Goal: Task Accomplishment & Management: Use online tool/utility

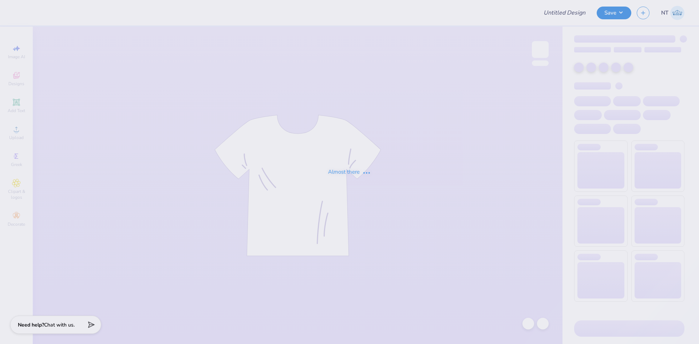
type input "Angeline Bui : University of Delaware"
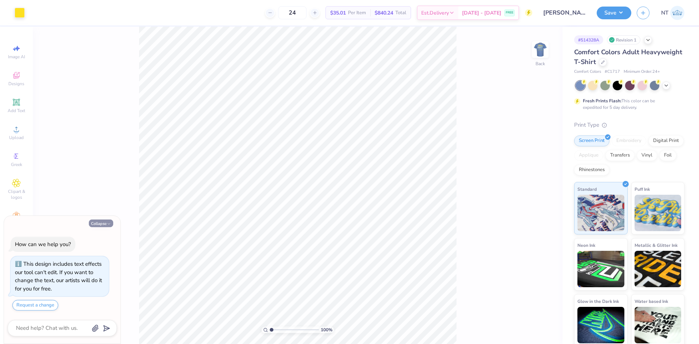
click at [543, 55] on img at bounding box center [540, 49] width 15 height 15
click at [106, 223] on button "Collapse" at bounding box center [101, 223] width 24 height 8
type textarea "x"
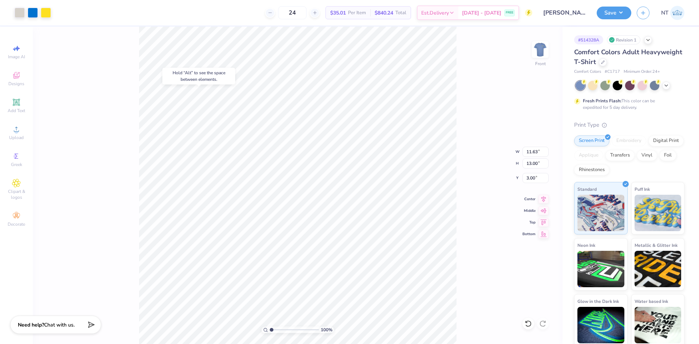
type input "4.88"
click at [350, 266] on li "Ungroup" at bounding box center [355, 262] width 57 height 14
type input "1.39584517333908"
type input "11.63"
type input "13.00"
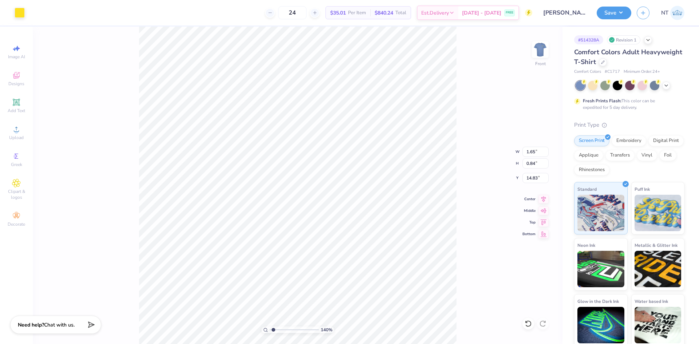
type input "3.00"
type input "1.39584517333908"
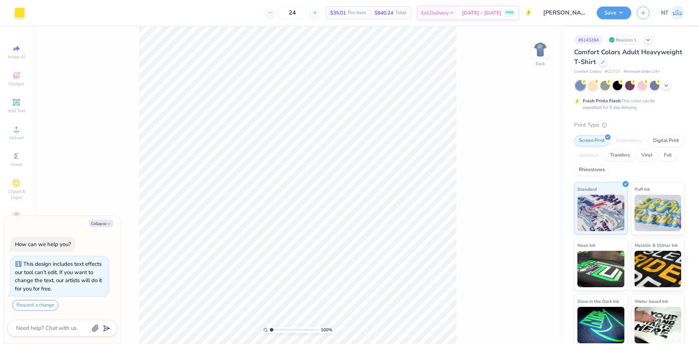
click at [94, 222] on button "Collapse" at bounding box center [101, 223] width 24 height 8
type textarea "x"
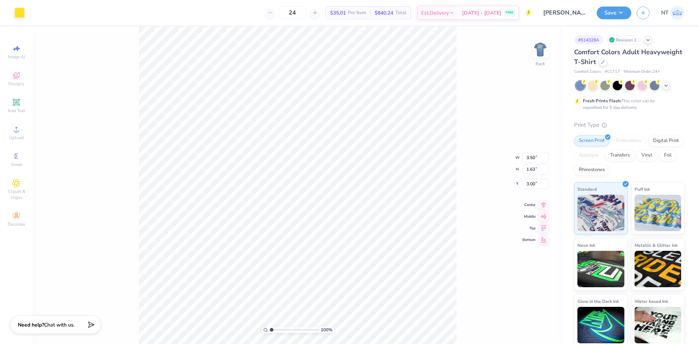
click at [483, 99] on div "100 % Back W 3.50 3.50 " H 1.63 1.63 " Y 3.00 3.00 " Center Middle Top Bottom" at bounding box center [298, 185] width 530 height 317
click at [536, 56] on img at bounding box center [540, 49] width 29 height 29
type input "1"
click at [12, 122] on div "Upload" at bounding box center [16, 132] width 25 height 21
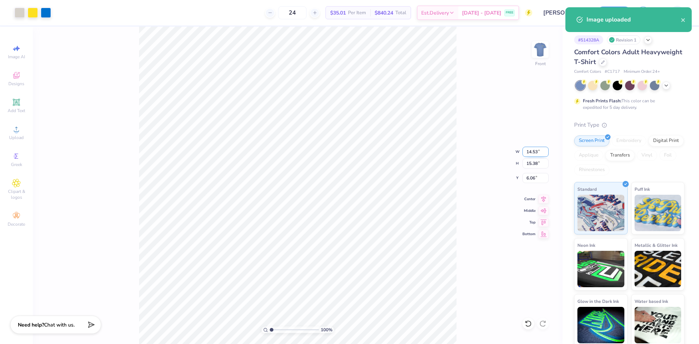
click at [531, 152] on input "14.53" at bounding box center [535, 152] width 26 height 10
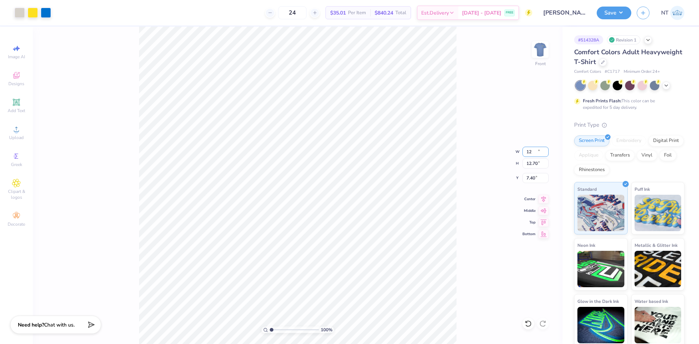
type input "12.00"
type input "12.70"
click at [534, 177] on input "7.40" at bounding box center [535, 178] width 26 height 10
click at [527, 177] on input "7.40" at bounding box center [535, 178] width 26 height 10
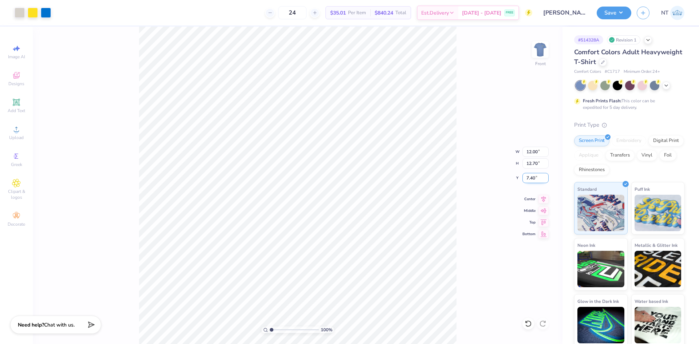
click at [527, 177] on input "7.40" at bounding box center [535, 178] width 26 height 10
type input "3.00"
click at [32, 16] on div at bounding box center [33, 12] width 10 height 10
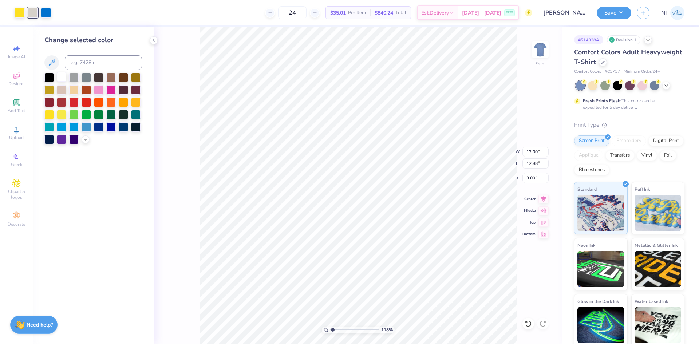
click at [62, 76] on div at bounding box center [61, 76] width 9 height 9
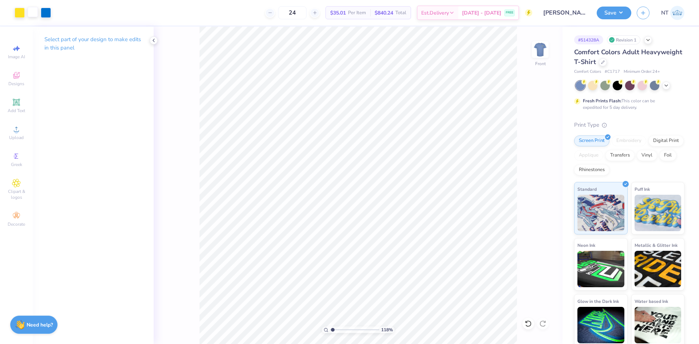
click at [28, 10] on div at bounding box center [33, 12] width 10 height 10
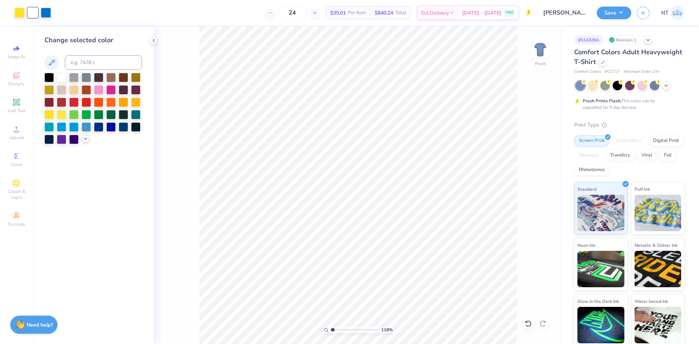
click at [87, 143] on div at bounding box center [93, 108] width 98 height 71
click at [85, 142] on div at bounding box center [86, 139] width 8 height 8
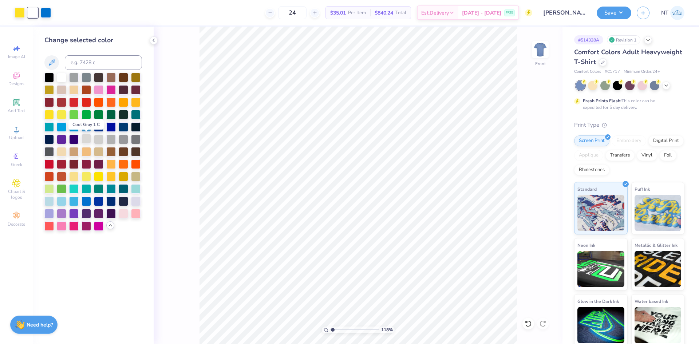
click at [87, 138] on div at bounding box center [86, 138] width 9 height 9
click at [154, 41] on icon at bounding box center [154, 40] width 6 height 6
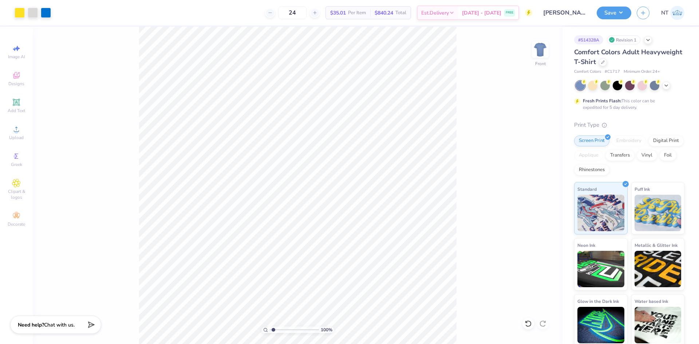
type input "1"
click at [351, 2] on div "24 $35.01 Per Item $840.24 Total Est. Delivery Sep 14 - 17 FREE" at bounding box center [294, 12] width 476 height 25
click at [621, 15] on button "Save" at bounding box center [614, 11] width 35 height 13
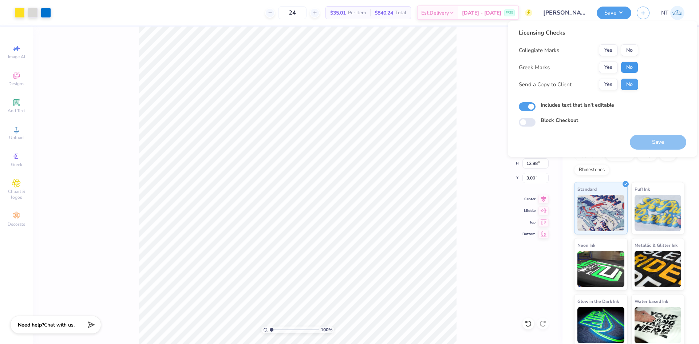
click at [630, 66] on button "No" at bounding box center [629, 68] width 17 height 12
click at [606, 44] on button "Yes" at bounding box center [608, 50] width 19 height 12
click at [662, 140] on button "Save" at bounding box center [658, 142] width 56 height 15
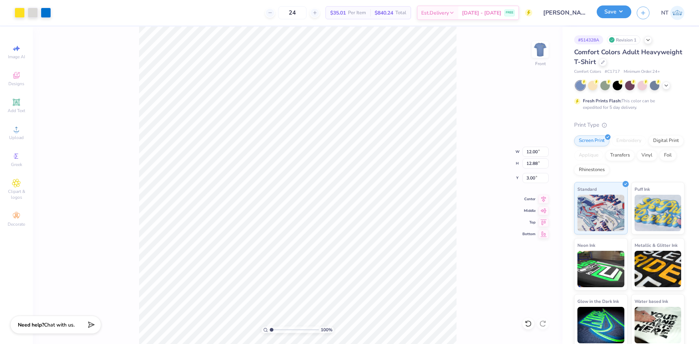
click at [616, 17] on button "Save" at bounding box center [614, 11] width 35 height 13
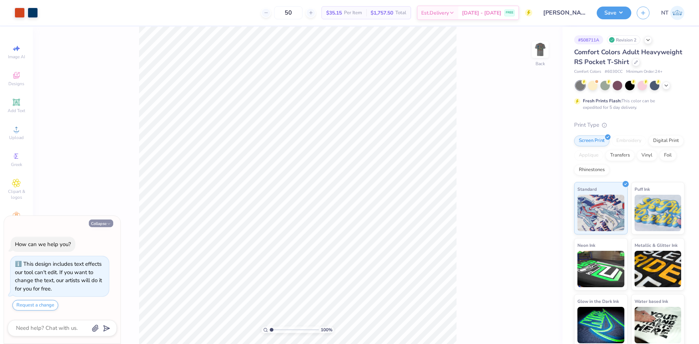
click at [104, 226] on button "Collapse" at bounding box center [101, 223] width 24 height 8
type textarea "x"
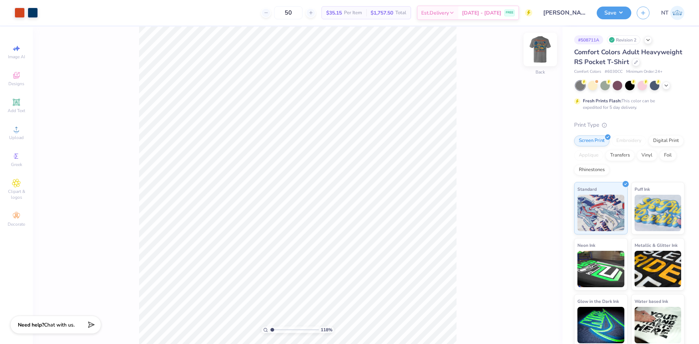
click at [541, 51] on img at bounding box center [540, 49] width 29 height 29
click at [19, 128] on icon at bounding box center [16, 129] width 9 height 9
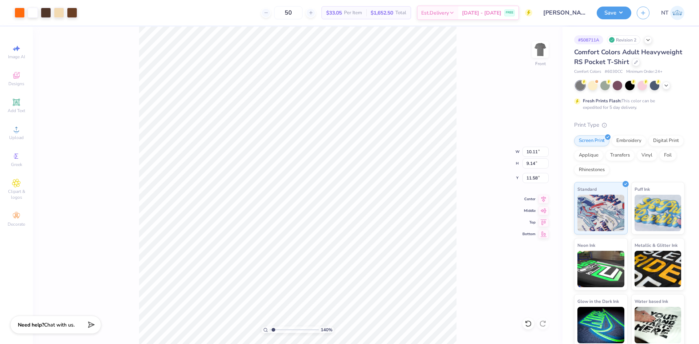
type input "1.39584517333909"
type input "4.53"
type input "1.39584517333909"
click at [532, 154] on input "10.11" at bounding box center [535, 152] width 26 height 10
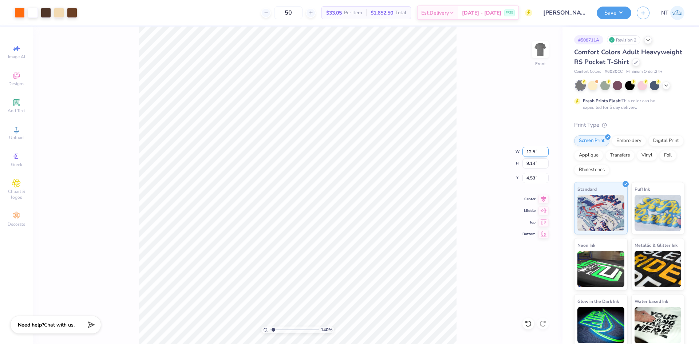
type input "12.5"
type input "1.39584517333909"
type input "12.50"
type input "11.29"
click at [530, 179] on input "3.45" at bounding box center [535, 178] width 26 height 10
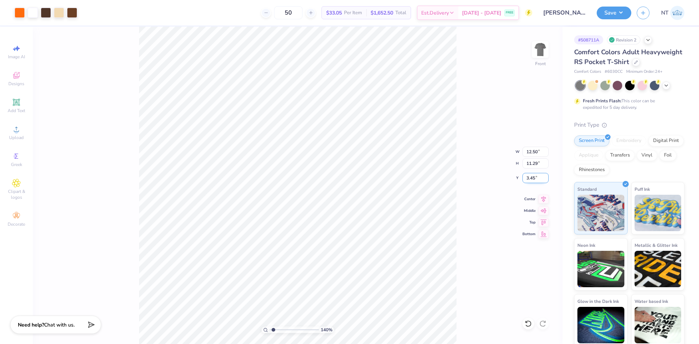
click at [530, 179] on input "3.45" at bounding box center [535, 178] width 26 height 10
type input "3"
type input "1.39584517333909"
type input "3.00"
click at [19, 12] on div at bounding box center [20, 12] width 10 height 10
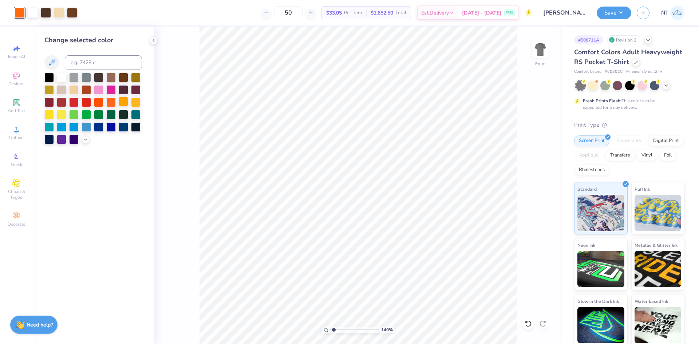
click at [122, 102] on div at bounding box center [123, 101] width 9 height 9
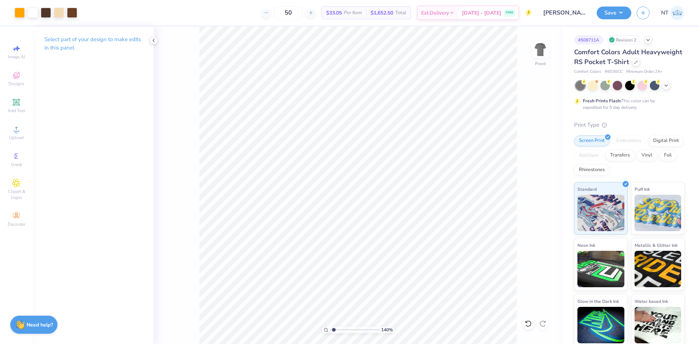
type input "1"
click at [538, 47] on img at bounding box center [540, 49] width 29 height 29
click at [543, 45] on img at bounding box center [540, 49] width 29 height 29
click at [533, 54] on img at bounding box center [540, 49] width 29 height 29
click at [35, 12] on div at bounding box center [33, 12] width 10 height 10
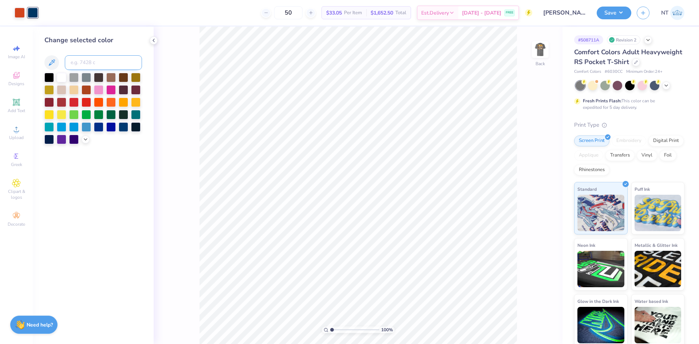
click at [114, 64] on input at bounding box center [103, 62] width 77 height 15
type input "476"
click at [21, 13] on div at bounding box center [20, 12] width 10 height 10
click at [111, 68] on input at bounding box center [103, 62] width 77 height 15
type input "7406"
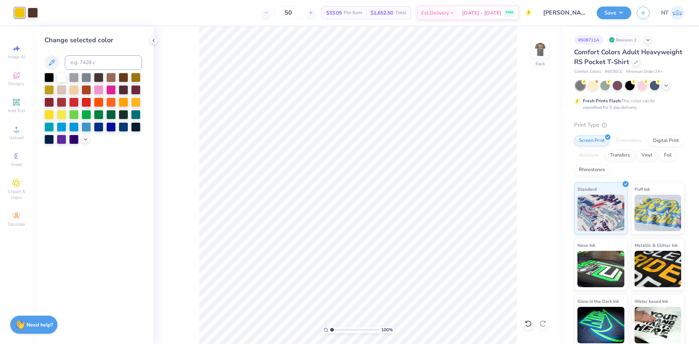
click at [546, 48] on img at bounding box center [540, 49] width 15 height 15
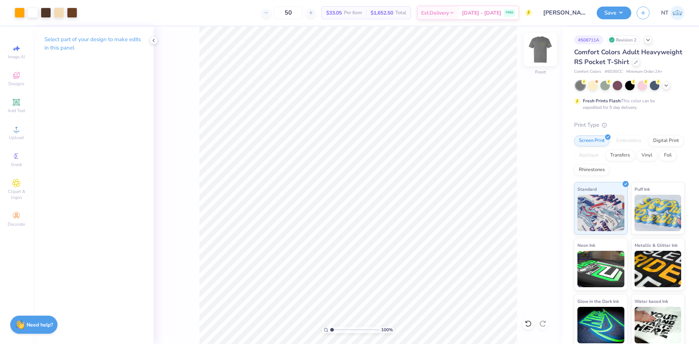
click at [534, 55] on img at bounding box center [540, 49] width 29 height 29
click at [23, 11] on div at bounding box center [20, 12] width 10 height 10
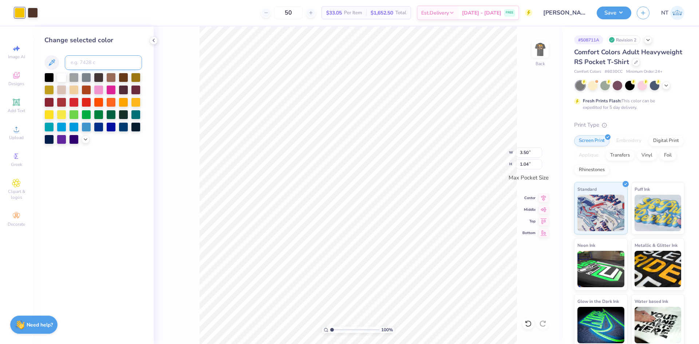
click at [104, 56] on input at bounding box center [103, 62] width 77 height 15
type input "7506"
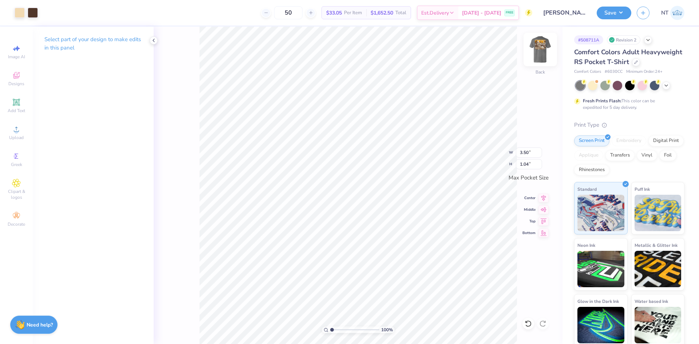
click at [536, 58] on img at bounding box center [540, 49] width 29 height 29
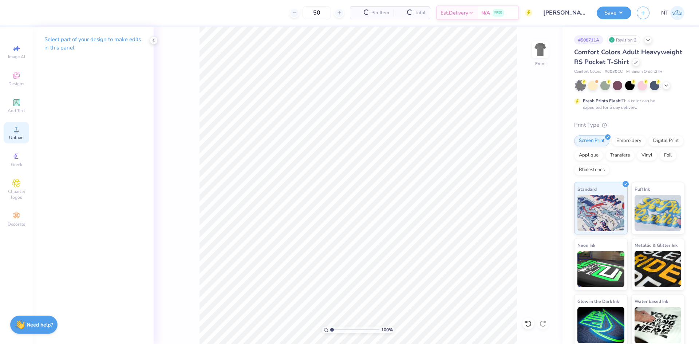
click at [22, 136] on span "Upload" at bounding box center [16, 138] width 15 height 6
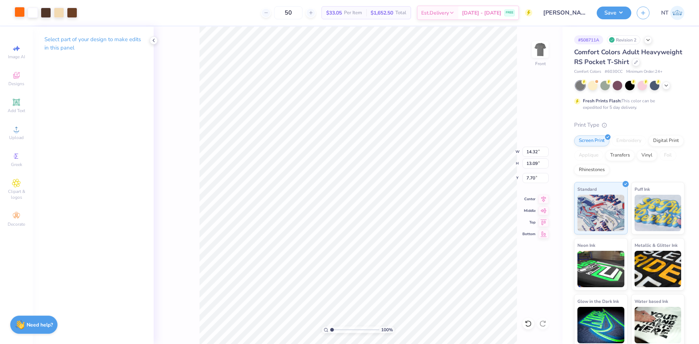
click at [21, 12] on div at bounding box center [20, 12] width 10 height 10
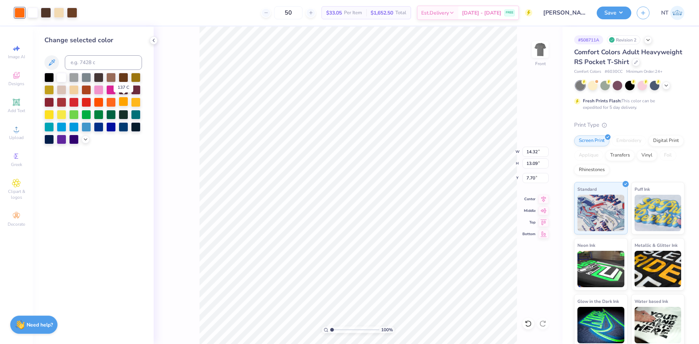
click at [123, 101] on div at bounding box center [123, 101] width 9 height 9
click at [198, 158] on div "100 % Front W 14.32 14.32 " H 13.09 13.09 " Y 7.70 7.70 " Center Middle Top Bot…" at bounding box center [358, 185] width 409 height 317
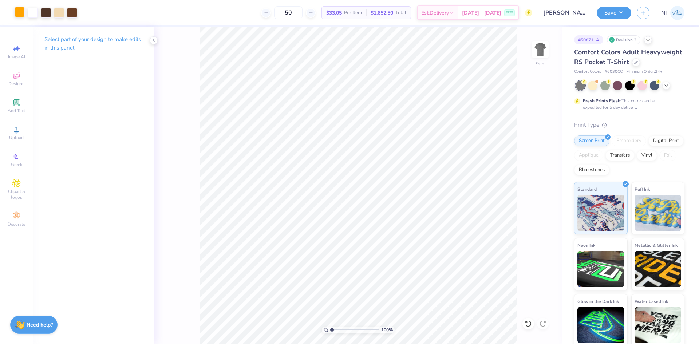
click at [23, 14] on div at bounding box center [20, 12] width 10 height 10
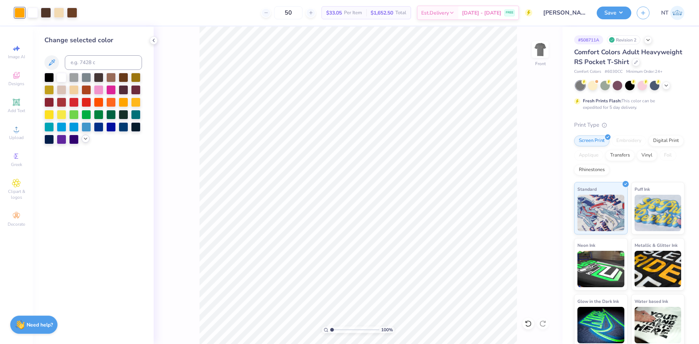
click at [83, 140] on icon at bounding box center [86, 139] width 6 height 6
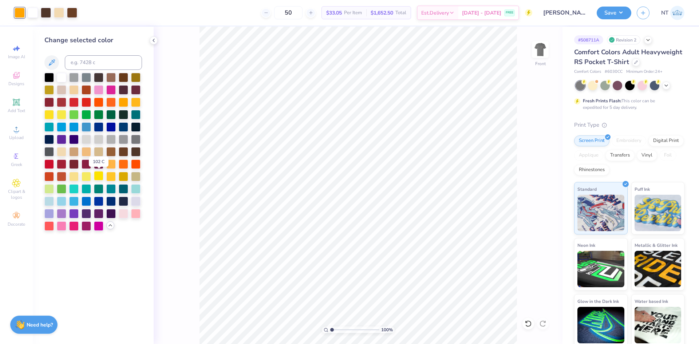
click at [100, 177] on div at bounding box center [98, 175] width 9 height 9
click at [111, 160] on div at bounding box center [110, 163] width 9 height 9
click at [124, 101] on div at bounding box center [123, 101] width 9 height 9
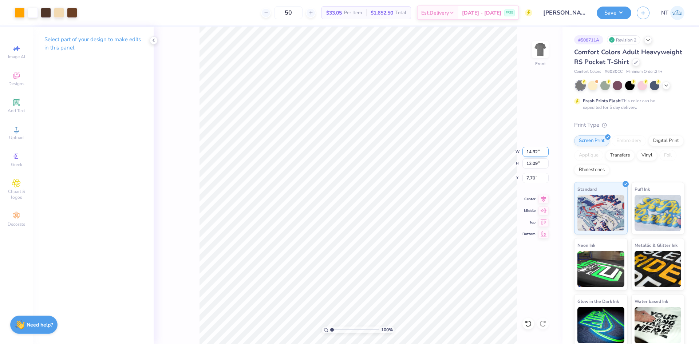
click at [527, 152] on input "14.32" at bounding box center [535, 152] width 26 height 10
type input "12.50"
type input "11.43"
click at [533, 182] on input "8.54" at bounding box center [535, 178] width 26 height 10
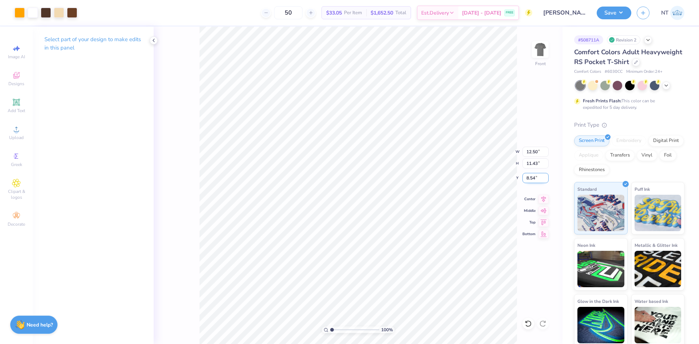
click at [533, 182] on input "8.54" at bounding box center [535, 178] width 26 height 10
type input "3.00"
click at [541, 45] on img at bounding box center [540, 49] width 29 height 29
click at [542, 51] on img at bounding box center [540, 49] width 29 height 29
click at [524, 316] on div "140 % Front" at bounding box center [358, 185] width 409 height 317
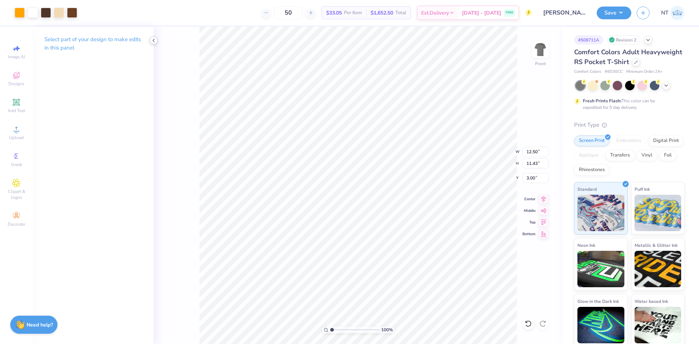
click at [156, 39] on div at bounding box center [154, 40] width 8 height 8
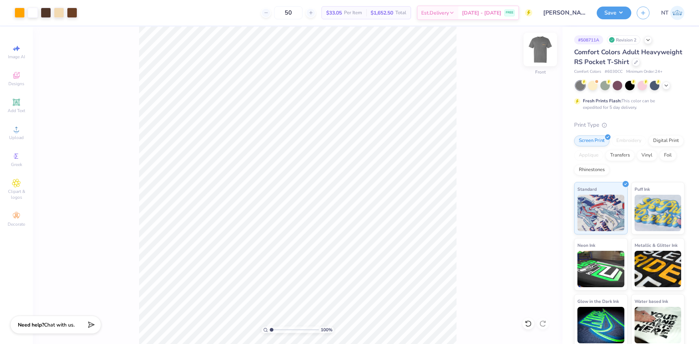
click at [548, 44] on img at bounding box center [540, 49] width 29 height 29
click at [531, 49] on img at bounding box center [540, 49] width 29 height 29
click at [618, 11] on button "Save" at bounding box center [614, 11] width 35 height 13
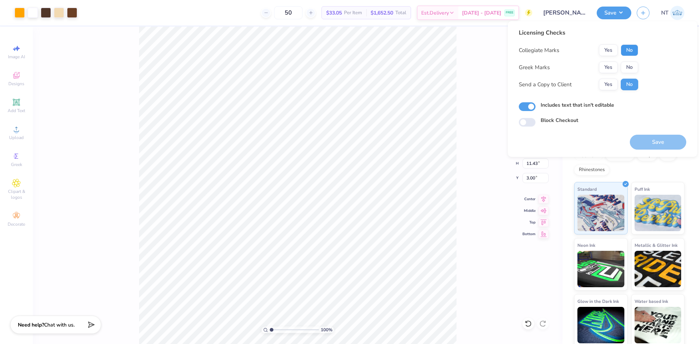
click at [629, 47] on button "No" at bounding box center [629, 50] width 17 height 12
click at [611, 61] on div "Collegiate Marks Yes No Greek Marks Yes No Send a Copy to Client Yes No" at bounding box center [578, 67] width 119 height 46
click at [613, 71] on button "Yes" at bounding box center [608, 68] width 19 height 12
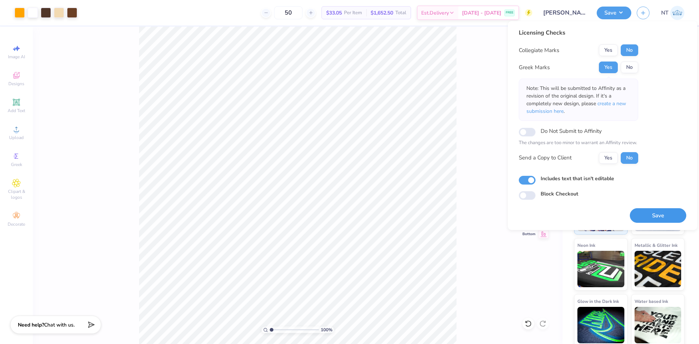
click at [647, 209] on button "Save" at bounding box center [658, 215] width 56 height 15
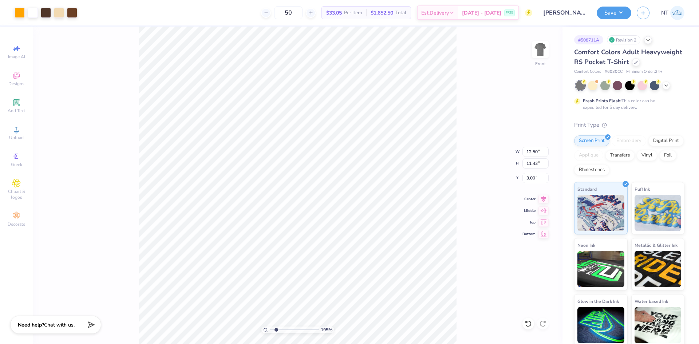
type input "1"
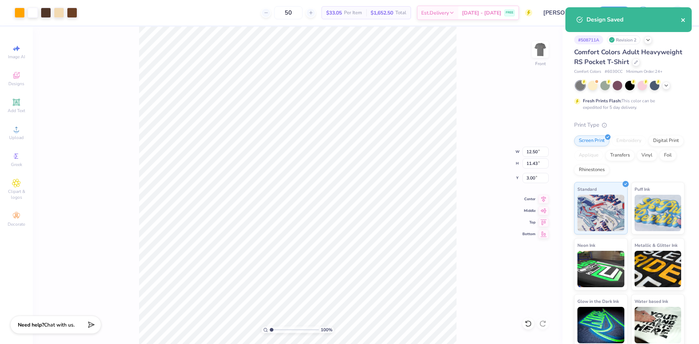
click at [682, 23] on button "close" at bounding box center [683, 19] width 5 height 9
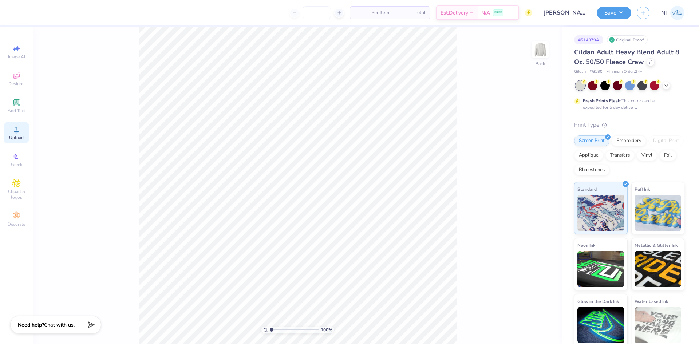
click at [10, 134] on div "Upload" at bounding box center [16, 132] width 25 height 21
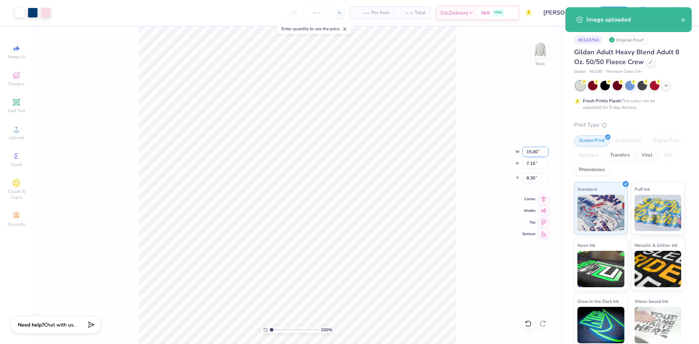
click at [531, 153] on input "15.00" at bounding box center [535, 152] width 26 height 10
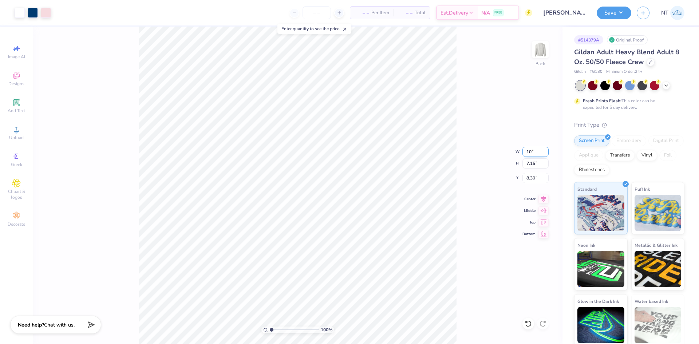
type input "10.00"
type input "4.77"
click at [529, 176] on input "9.49" at bounding box center [535, 178] width 26 height 10
type input "3.00"
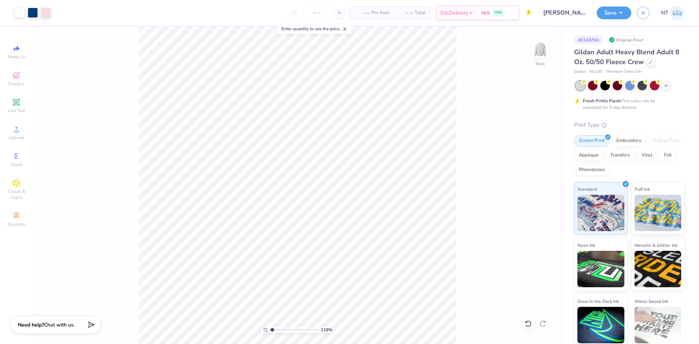
type input "1"
click at [627, 10] on button "Save" at bounding box center [614, 11] width 35 height 13
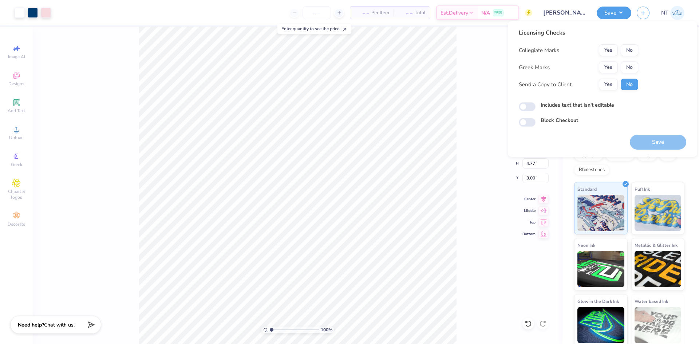
click at [473, 106] on div "100 % Back W 10.00 10.00 " H 4.77 4.77 " Y 3.00 3.00 " Center Middle Top Bottom" at bounding box center [298, 185] width 530 height 317
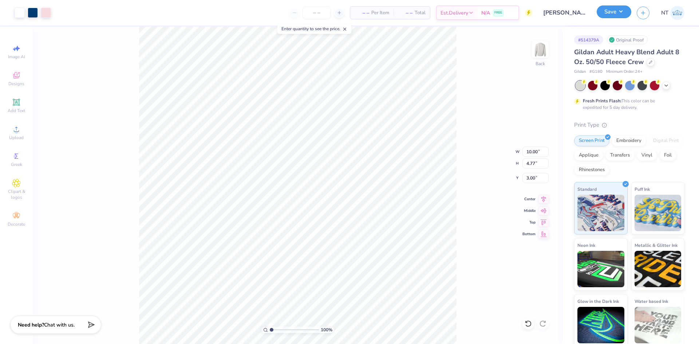
click at [611, 15] on button "Save" at bounding box center [614, 11] width 35 height 13
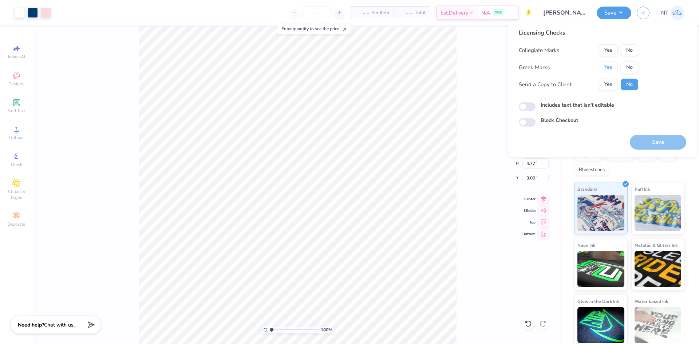
drag, startPoint x: 608, startPoint y: 67, endPoint x: 619, endPoint y: 58, distance: 14.0
click at [608, 66] on button "Yes" at bounding box center [608, 68] width 19 height 12
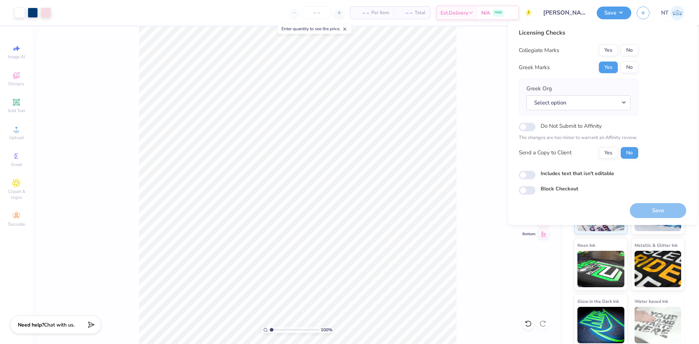
click at [635, 43] on div "Licensing Checks Collegiate Marks Yes No Greek Marks Yes No Greek Org Select op…" at bounding box center [578, 96] width 119 height 136
click at [633, 48] on button "No" at bounding box center [629, 50] width 17 height 12
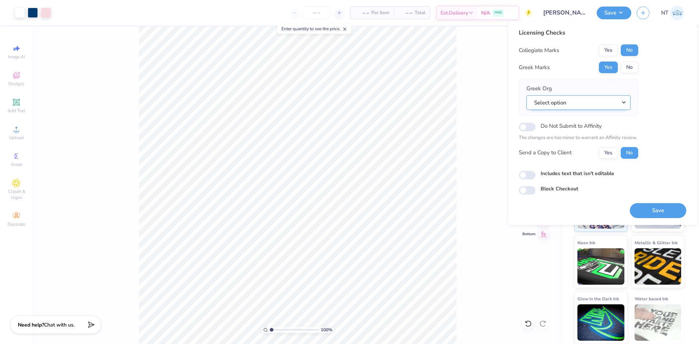
click at [573, 110] on button "Select option" at bounding box center [578, 102] width 104 height 15
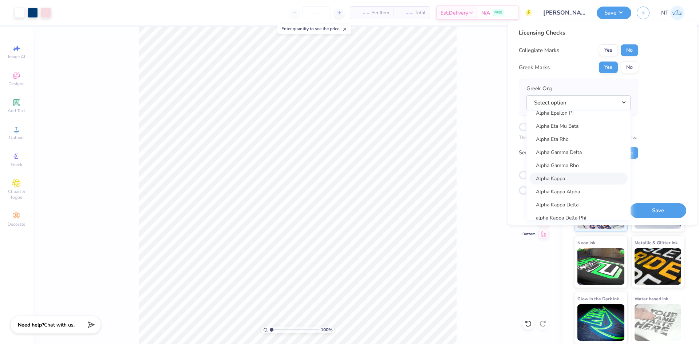
scroll to position [303, 0]
click at [581, 183] on link "Alpha Kappa Psi" at bounding box center [578, 184] width 98 height 12
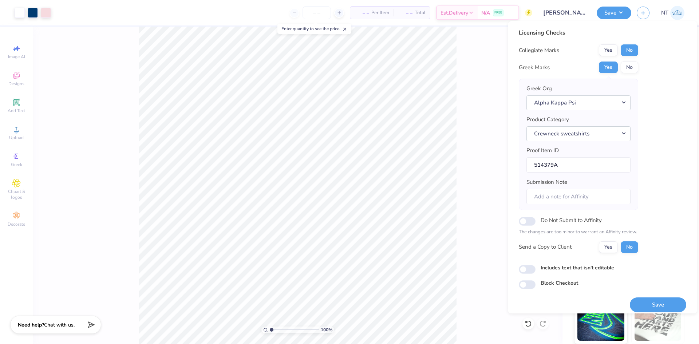
scroll to position [6, 0]
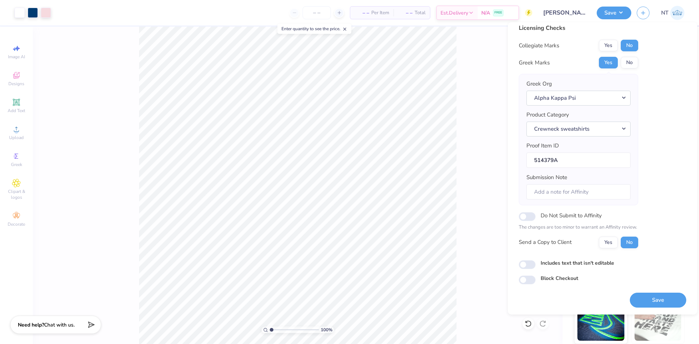
click at [563, 267] on div "Includes text that isn't editable" at bounding box center [602, 263] width 167 height 8
click at [568, 263] on label "Includes text that isn't editable" at bounding box center [577, 263] width 74 height 8
click at [535, 263] on input "Includes text that isn't editable" at bounding box center [527, 264] width 17 height 9
checkbox input "true"
click at [647, 297] on button "Save" at bounding box center [658, 300] width 56 height 15
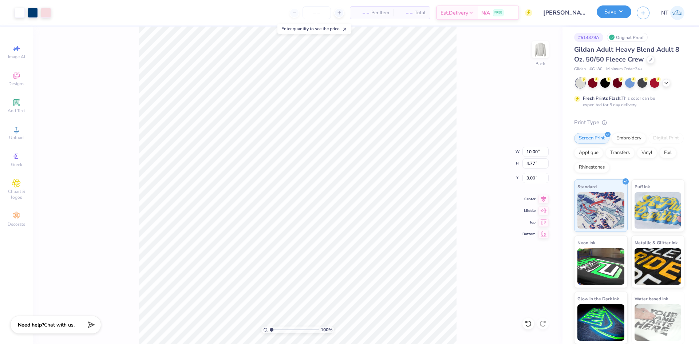
click at [628, 15] on button "Save" at bounding box center [614, 11] width 35 height 13
